Goal: Navigation & Orientation: Find specific page/section

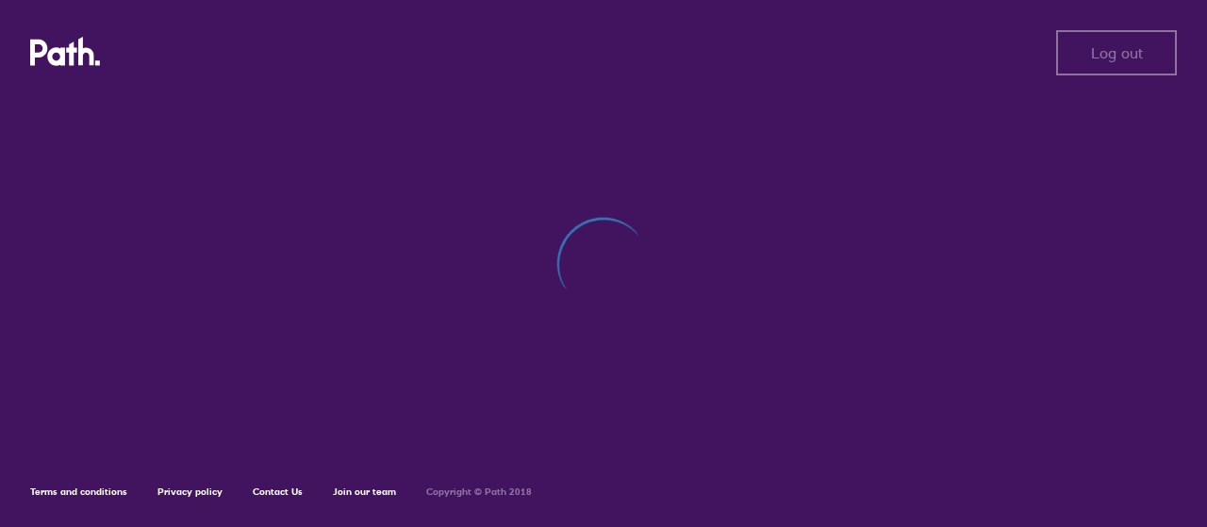
click at [600, 257] on div "Log out Log out Terms and conditions Privacy policy Contact Us Join our team Co…" at bounding box center [603, 263] width 1207 height 527
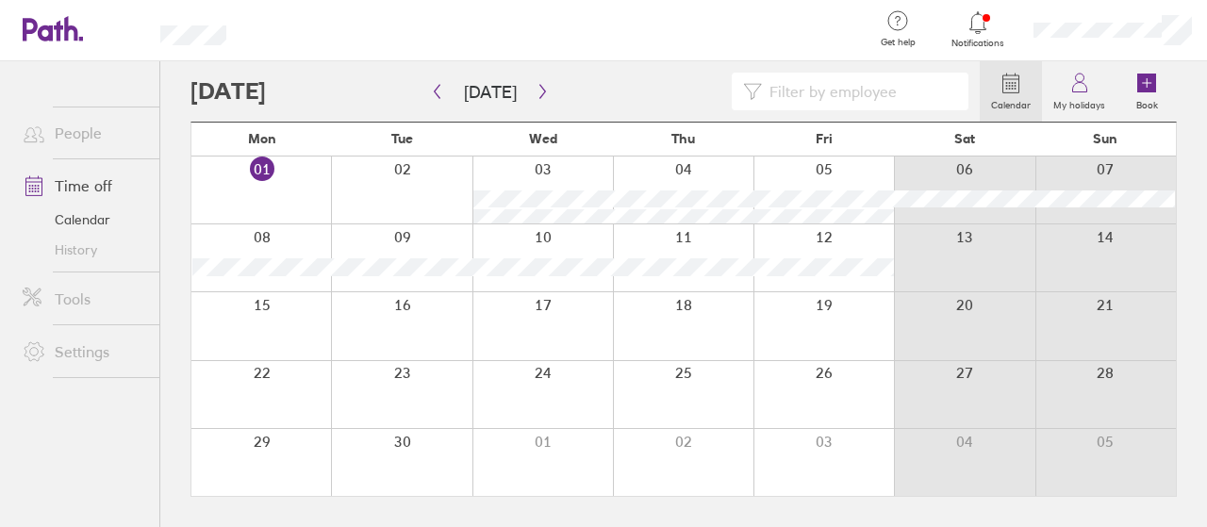
click at [103, 355] on link "Settings" at bounding box center [84, 352] width 152 height 38
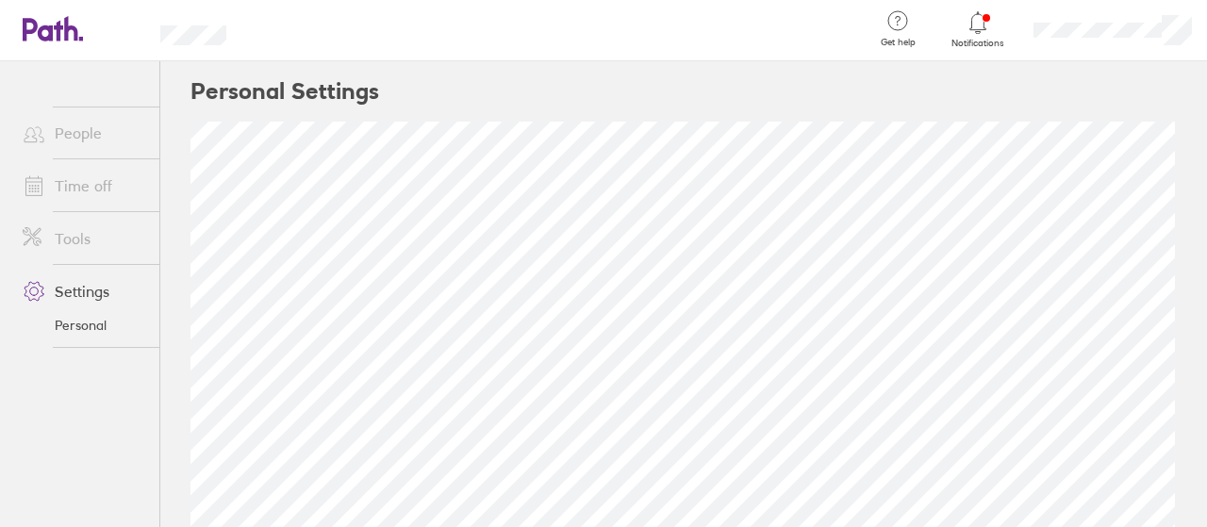
click at [92, 141] on link "People" at bounding box center [84, 133] width 152 height 38
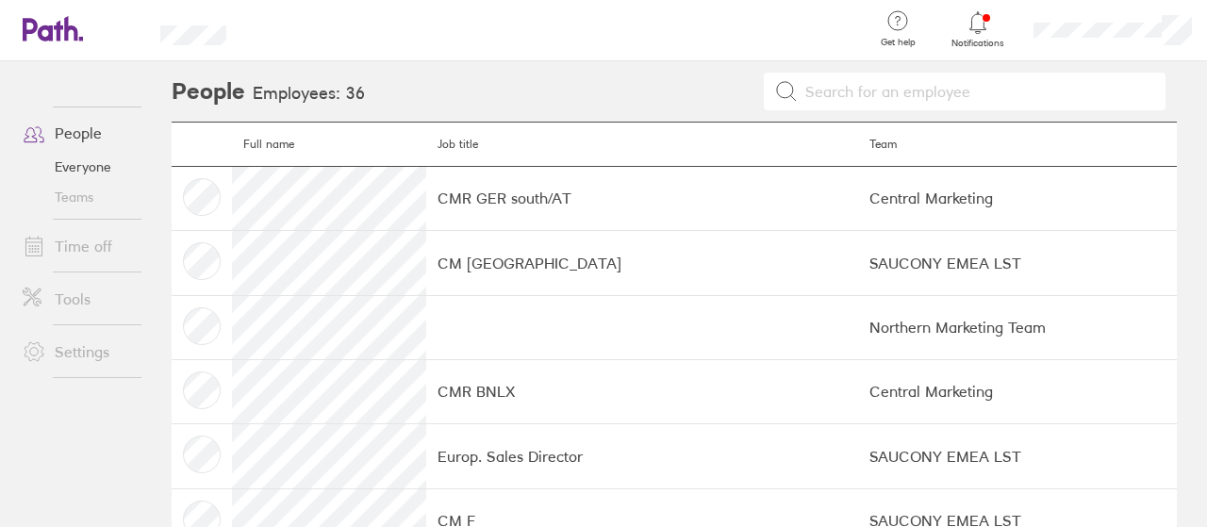
click at [936, 94] on input at bounding box center [976, 92] width 357 height 36
type input "romina"
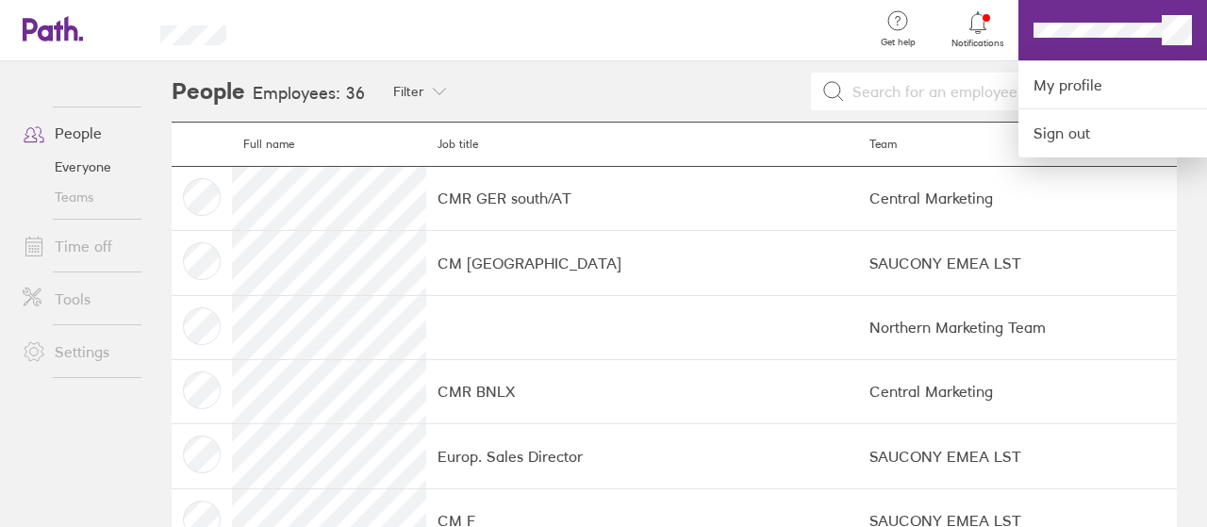
click at [758, 91] on div at bounding box center [603, 263] width 1207 height 527
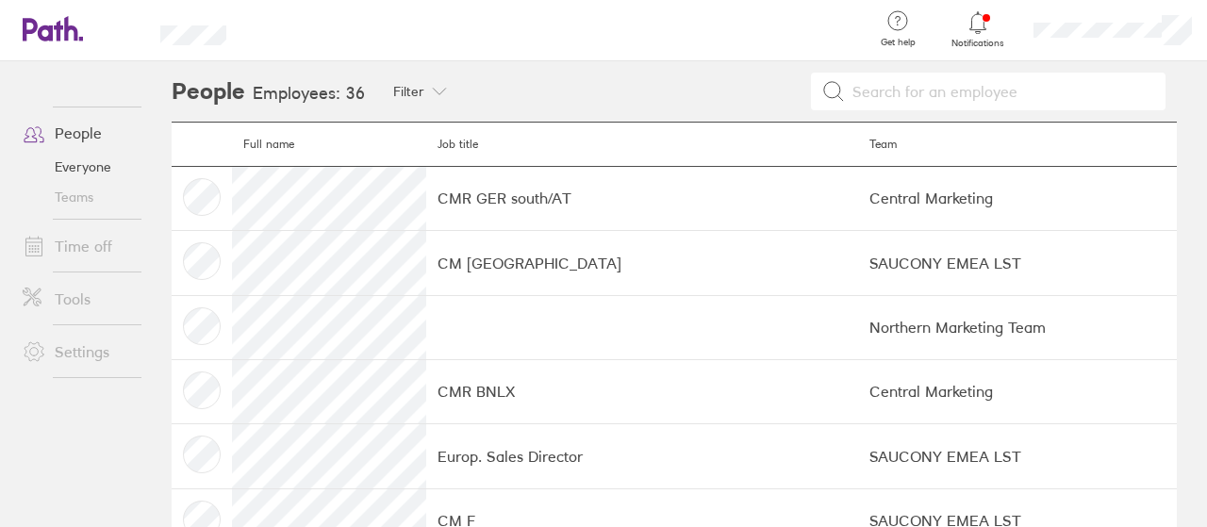
click at [97, 352] on link "Settings" at bounding box center [84, 352] width 152 height 38
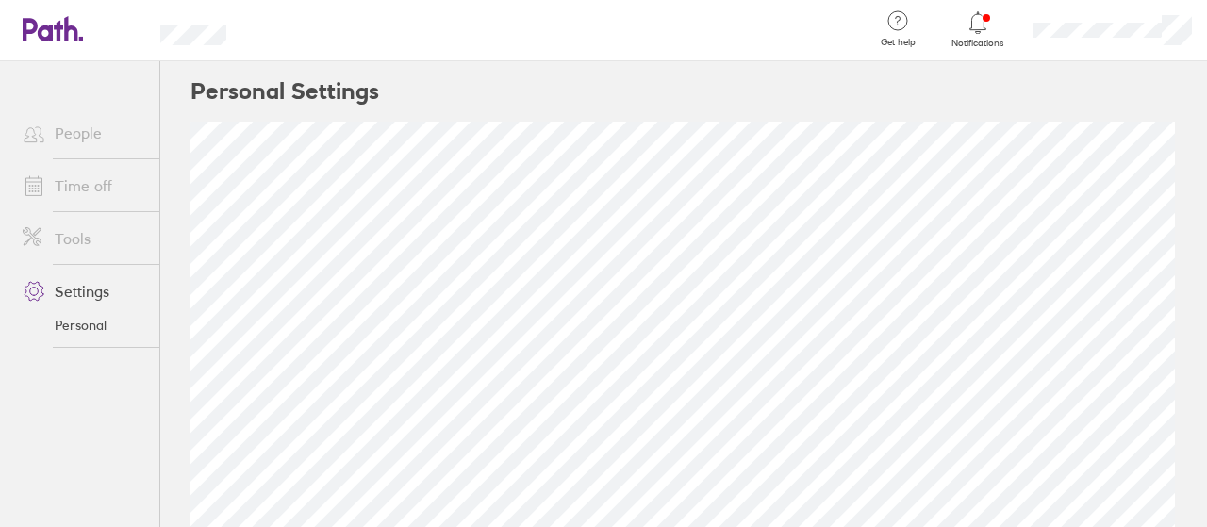
click at [85, 331] on link "Personal" at bounding box center [84, 325] width 152 height 30
drag, startPoint x: 66, startPoint y: 410, endPoint x: 67, endPoint y: 397, distance: 13.2
click at [67, 397] on ul "People Time off Tools Settings Personal" at bounding box center [79, 263] width 159 height 404
click at [62, 243] on link "Tools" at bounding box center [84, 239] width 152 height 38
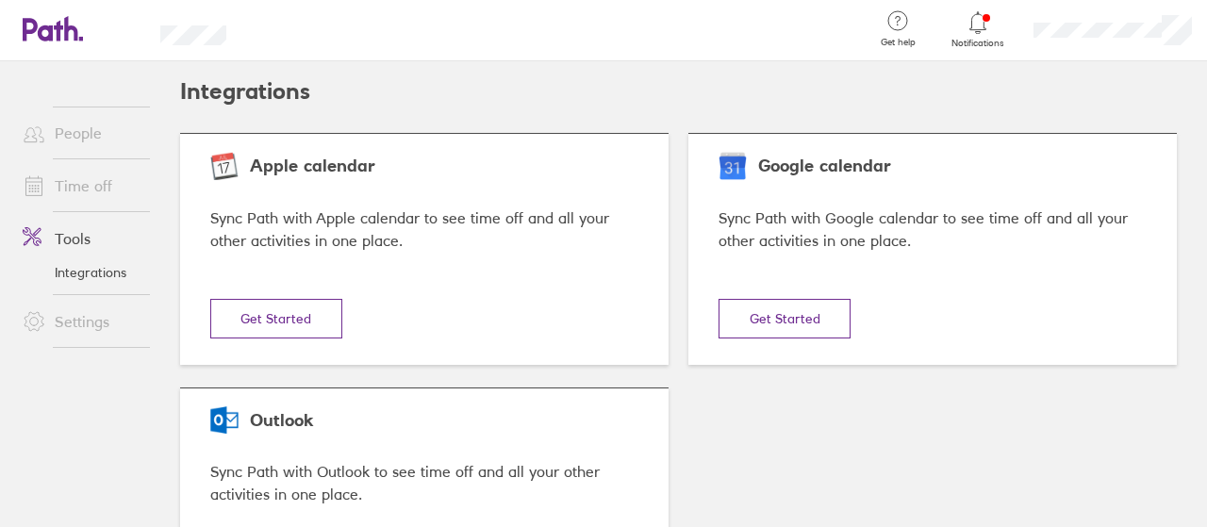
click at [75, 186] on link "Time off" at bounding box center [84, 186] width 152 height 38
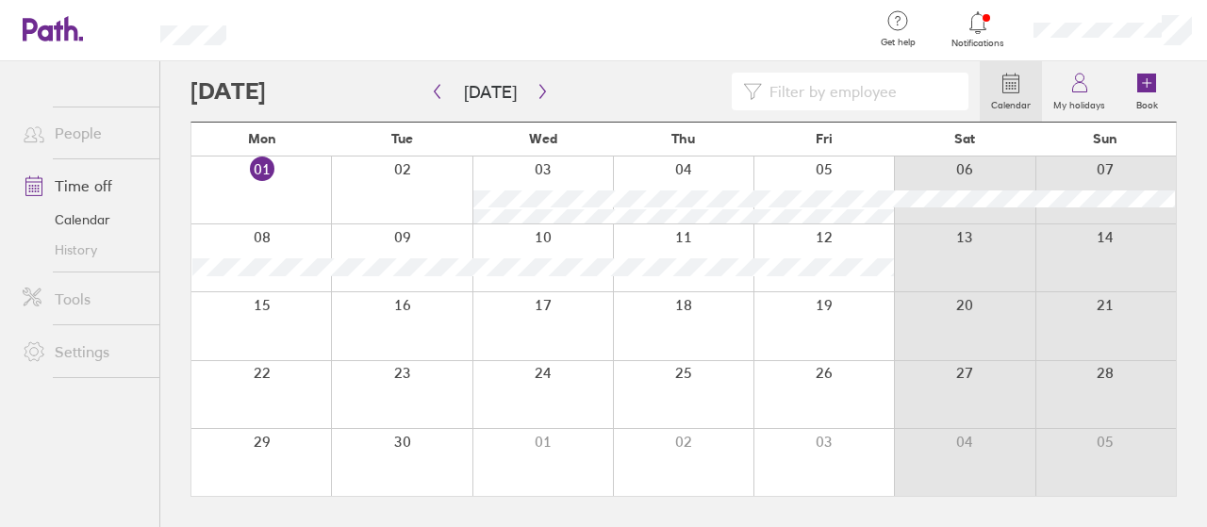
click at [83, 132] on link "People" at bounding box center [84, 133] width 152 height 38
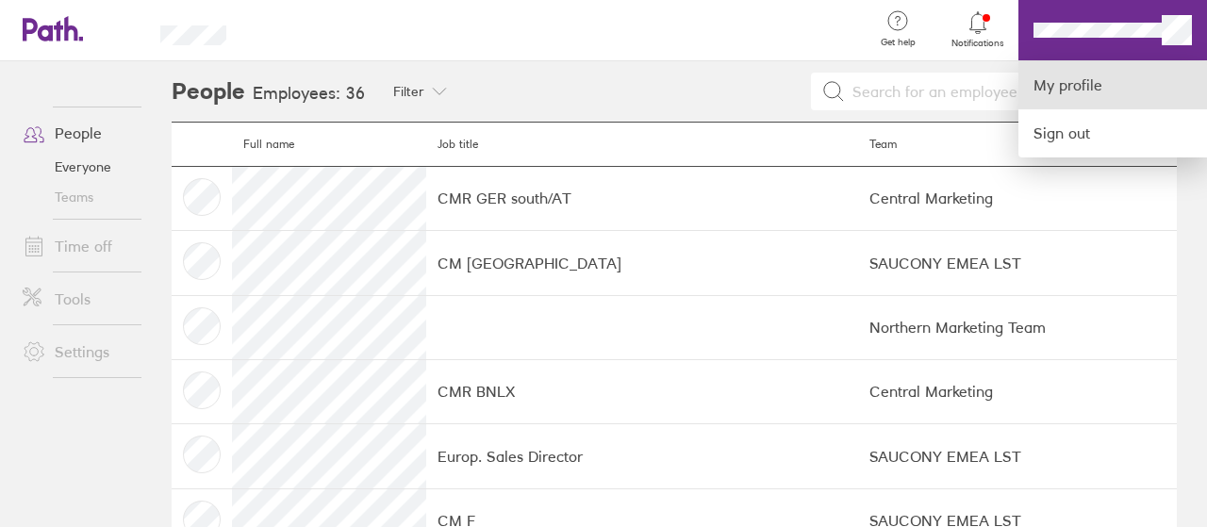
click at [1077, 84] on link "My profile" at bounding box center [1113, 85] width 189 height 48
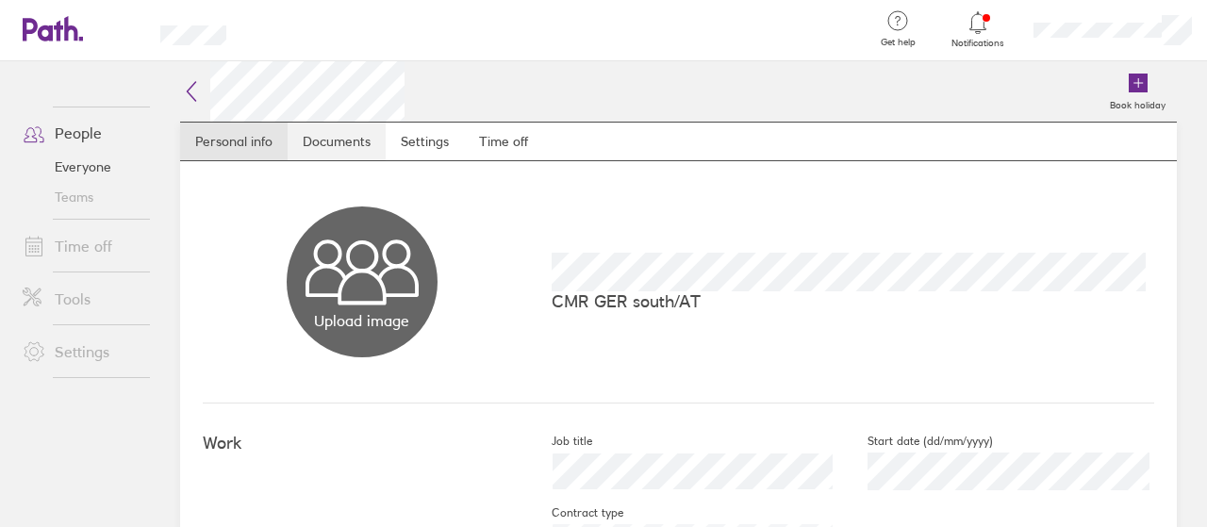
click at [336, 150] on link "Documents" at bounding box center [337, 142] width 98 height 38
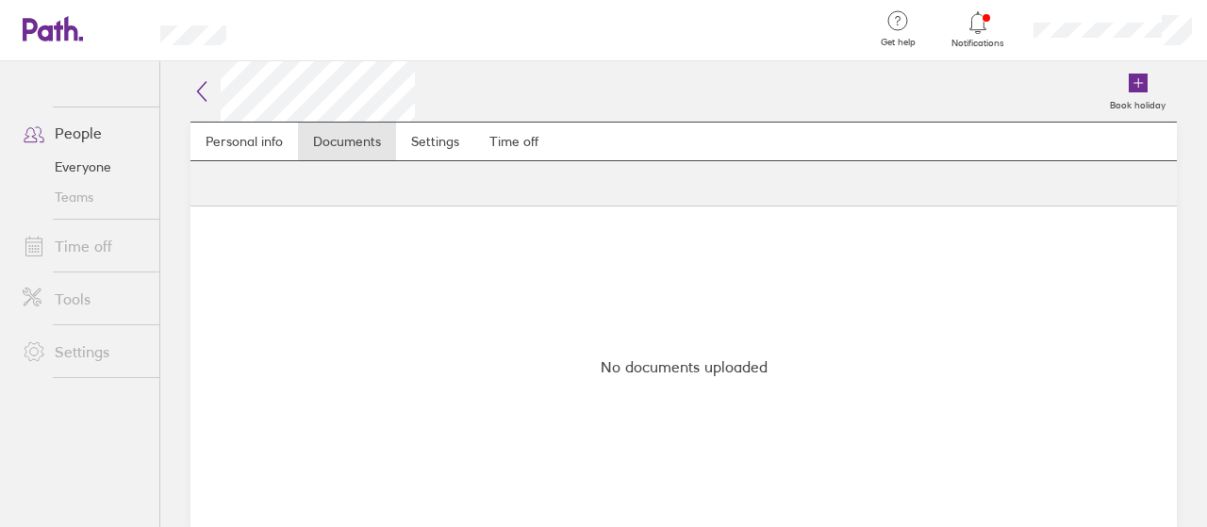
click at [689, 373] on div "No documents uploaded" at bounding box center [684, 367] width 964 height 298
click at [441, 152] on link "Settings" at bounding box center [435, 142] width 78 height 38
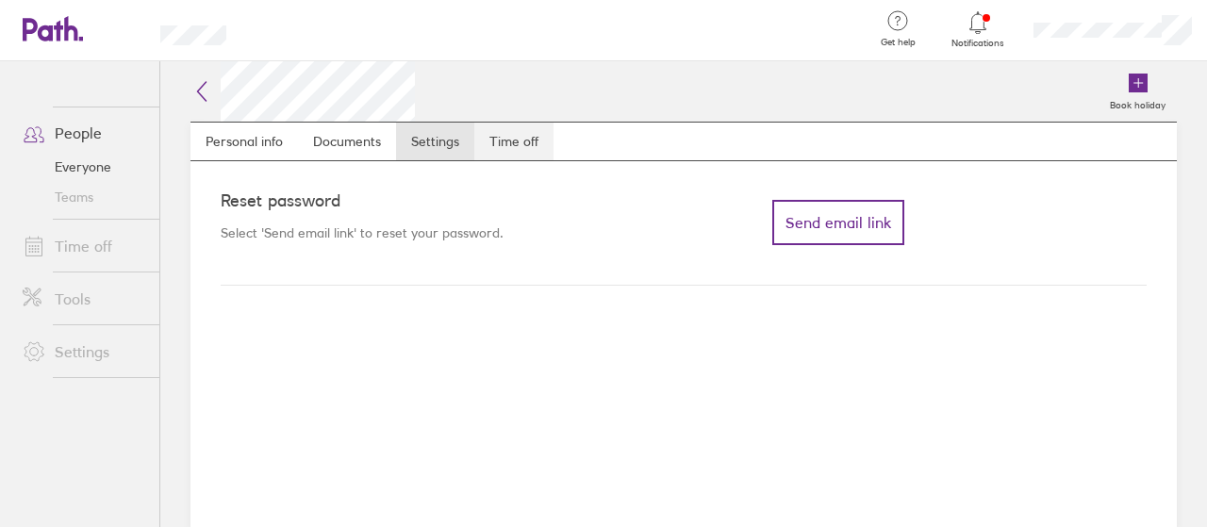
click at [531, 137] on link "Time off" at bounding box center [513, 142] width 79 height 38
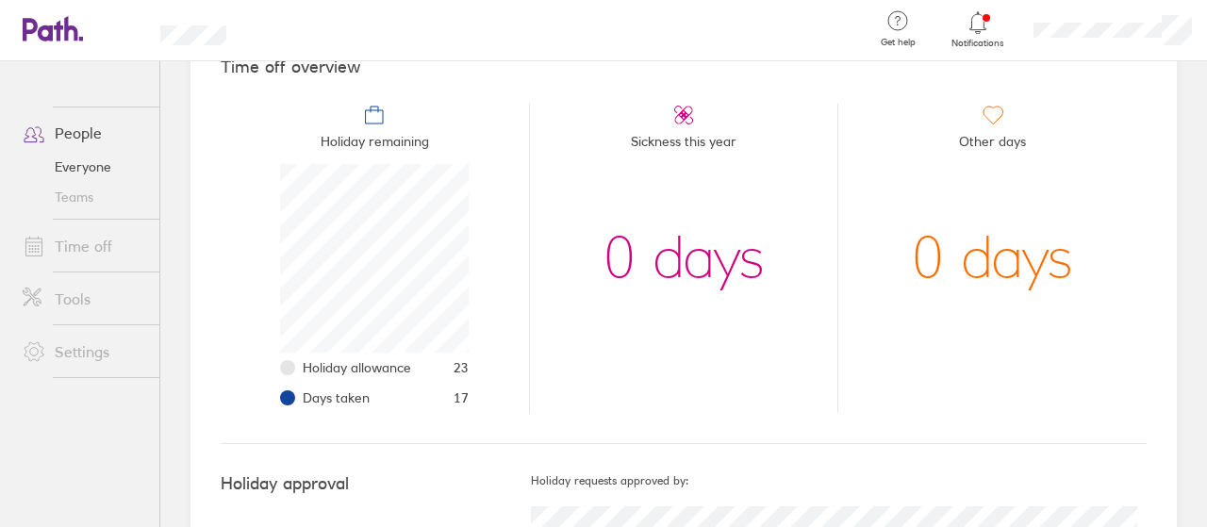
scroll to position [188, 0]
click at [393, 141] on span "Holiday remaining" at bounding box center [375, 144] width 108 height 38
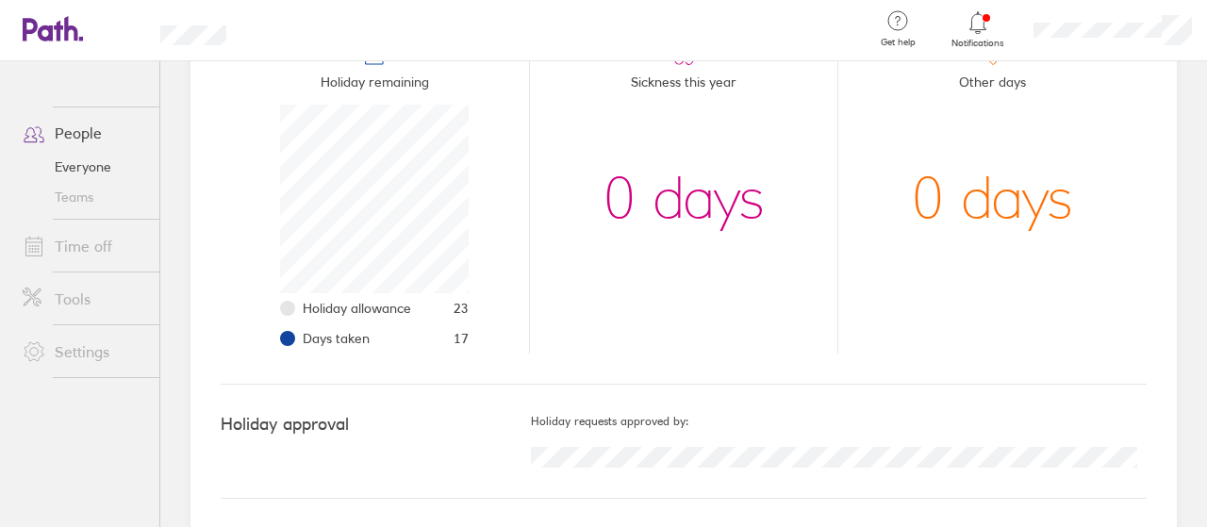
scroll to position [244, 0]
click at [56, 35] on icon at bounding box center [53, 28] width 60 height 25
